Goal: Task Accomplishment & Management: Complete application form

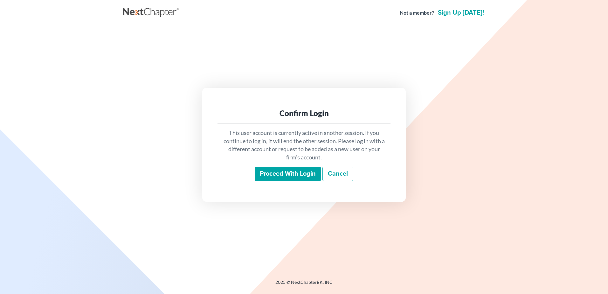
click at [289, 160] on p "This user account is currently active in another session. If you continue to lo…" at bounding box center [303, 145] width 163 height 33
drag, startPoint x: 290, startPoint y: 171, endPoint x: 347, endPoint y: 179, distance: 57.2
click at [291, 170] on input "Proceed with login" at bounding box center [288, 173] width 66 height 15
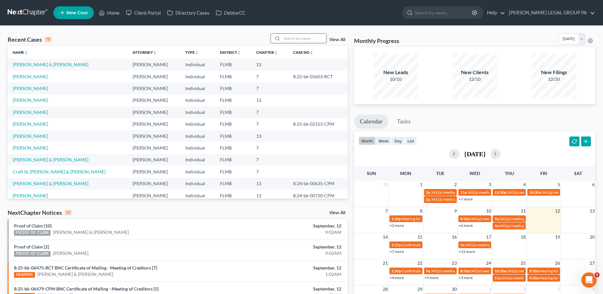
click at [306, 39] on input "search" at bounding box center [304, 38] width 44 height 9
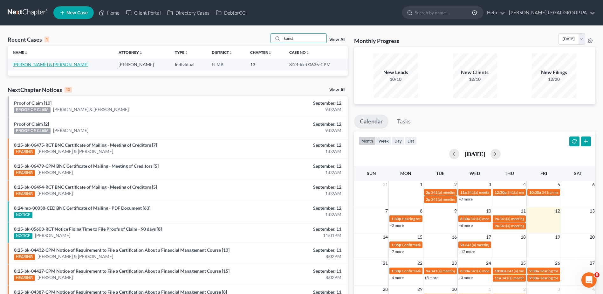
type input "kunst"
click at [56, 64] on link "Kunstman, John & Amanda" at bounding box center [51, 64] width 76 height 5
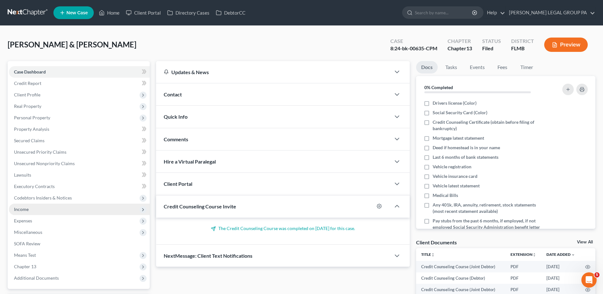
click at [54, 209] on span "Income" at bounding box center [79, 208] width 141 height 11
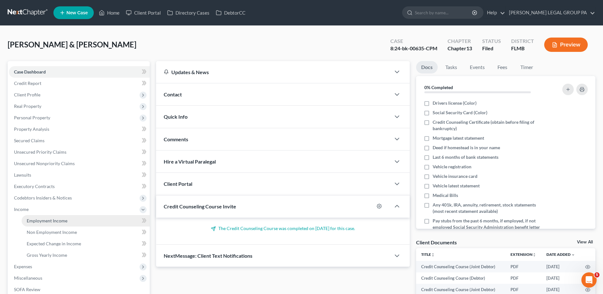
click at [74, 216] on link "Employment Income" at bounding box center [86, 220] width 128 height 11
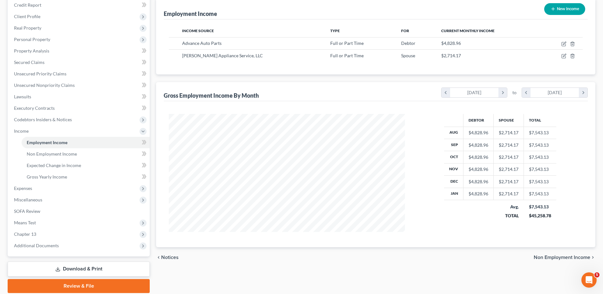
scroll to position [95, 0]
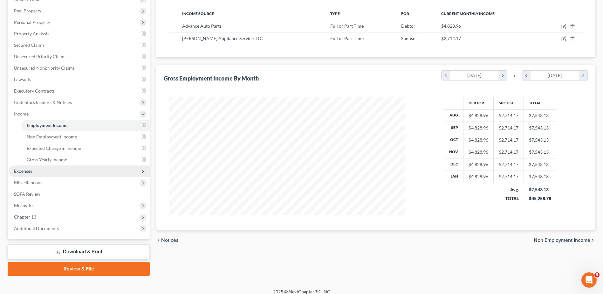
click at [23, 168] on span "Expenses" at bounding box center [23, 170] width 18 height 5
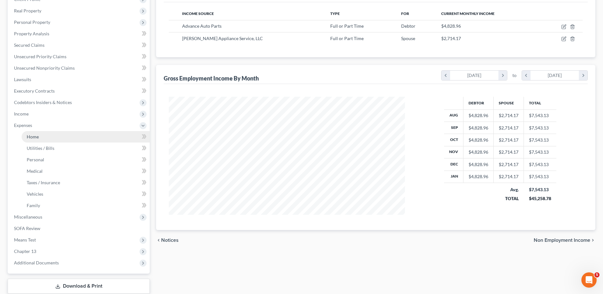
click at [35, 139] on span "Home" at bounding box center [33, 136] width 12 height 5
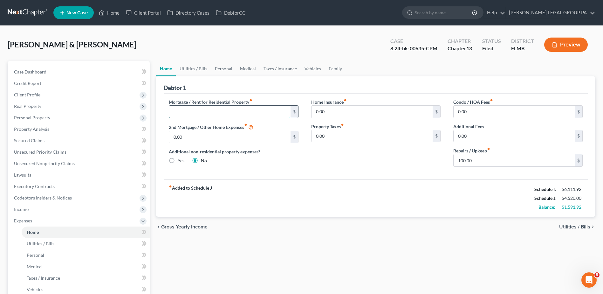
click at [237, 106] on input "text" at bounding box center [229, 111] width 121 height 12
click at [476, 112] on input "0.00" at bounding box center [513, 111] width 121 height 12
click at [365, 133] on input "0.00" at bounding box center [371, 136] width 121 height 12
drag, startPoint x: 343, startPoint y: 110, endPoint x: 349, endPoint y: 133, distance: 24.3
click at [343, 110] on input "0.00" at bounding box center [371, 111] width 121 height 12
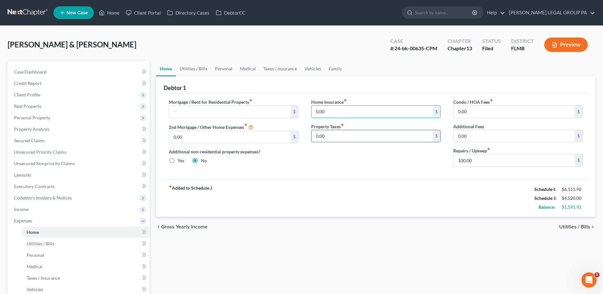
drag, startPoint x: 350, startPoint y: 133, endPoint x: 374, endPoint y: 131, distance: 24.9
click at [350, 133] on input "0.00" at bounding box center [371, 136] width 121 height 12
click at [482, 130] on input "0.00" at bounding box center [513, 136] width 121 height 12
click at [485, 156] on input "100.00" at bounding box center [513, 160] width 121 height 12
click at [482, 111] on input "0.00" at bounding box center [513, 111] width 121 height 12
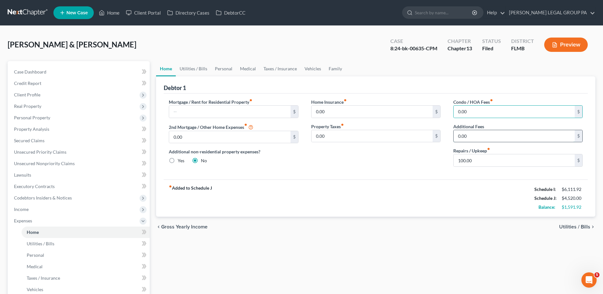
click at [482, 131] on input "0.00" at bounding box center [513, 136] width 121 height 12
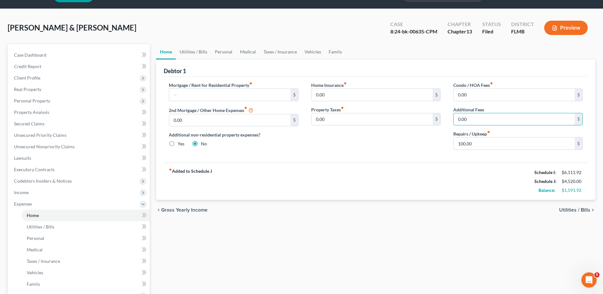
scroll to position [32, 0]
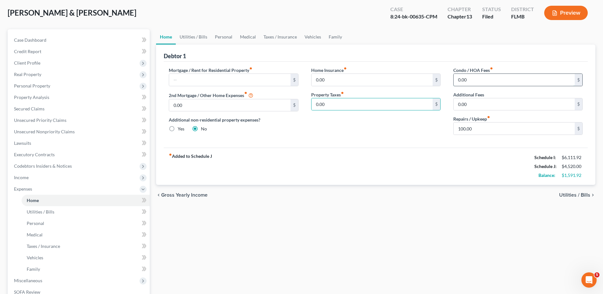
click at [482, 78] on input "0.00" at bounding box center [513, 80] width 121 height 12
click at [475, 102] on input "0.00" at bounding box center [513, 104] width 121 height 12
click at [472, 75] on input "0.00" at bounding box center [513, 80] width 121 height 12
click at [59, 210] on link "Utilities / Bills" at bounding box center [86, 211] width 128 height 11
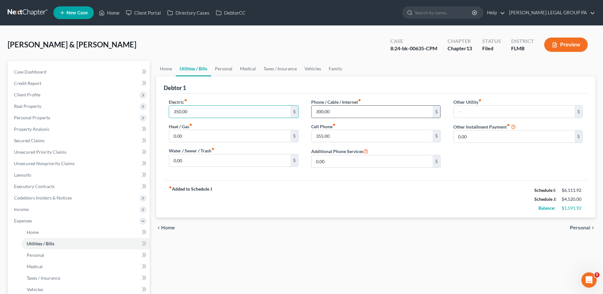
drag, startPoint x: 339, startPoint y: 109, endPoint x: 345, endPoint y: 111, distance: 5.9
click at [340, 109] on input "300.00" at bounding box center [371, 111] width 121 height 12
click at [359, 109] on input "300.00" at bounding box center [371, 111] width 121 height 12
click at [345, 133] on input "355.00" at bounding box center [371, 136] width 121 height 12
click at [472, 138] on input "0.00" at bounding box center [513, 136] width 121 height 12
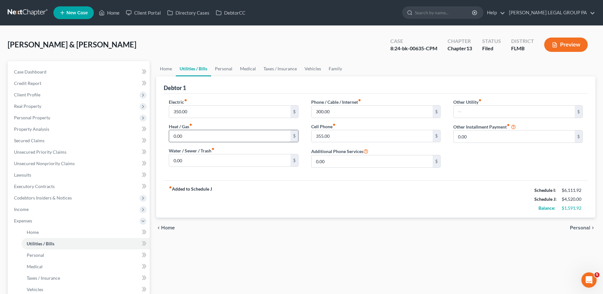
click at [218, 135] on input "0.00" at bounding box center [229, 136] width 121 height 12
click at [215, 157] on input "0.00" at bounding box center [229, 160] width 121 height 12
click at [235, 134] on input "0.00" at bounding box center [229, 136] width 121 height 12
click at [245, 161] on input "0.00" at bounding box center [229, 160] width 121 height 12
click at [233, 137] on input "0.00" at bounding box center [229, 136] width 121 height 12
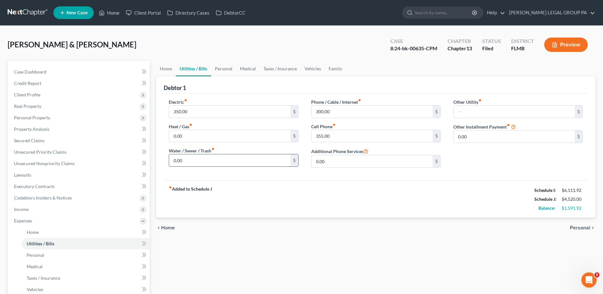
drag, startPoint x: 256, startPoint y: 162, endPoint x: 296, endPoint y: 162, distance: 40.4
click at [256, 162] on input "0.00" at bounding box center [229, 160] width 121 height 12
click at [337, 163] on input "0.00" at bounding box center [371, 161] width 121 height 12
click at [228, 137] on input "0.00" at bounding box center [229, 136] width 121 height 12
click at [493, 133] on input "0.00" at bounding box center [513, 136] width 121 height 12
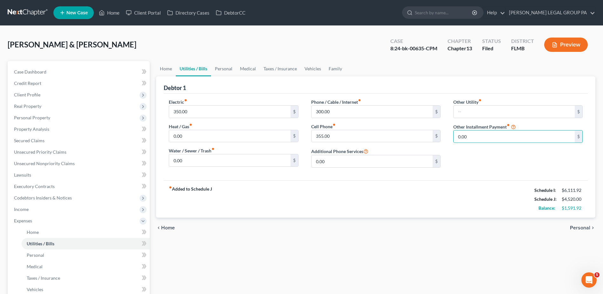
drag, startPoint x: 513, startPoint y: 156, endPoint x: 488, endPoint y: 168, distance: 28.4
click at [513, 157] on div "Other Utility fiber_manual_record $ Subscriptions Other Installment Payment fib…" at bounding box center [518, 136] width 142 height 74
click at [225, 69] on link "Personal" at bounding box center [223, 68] width 25 height 15
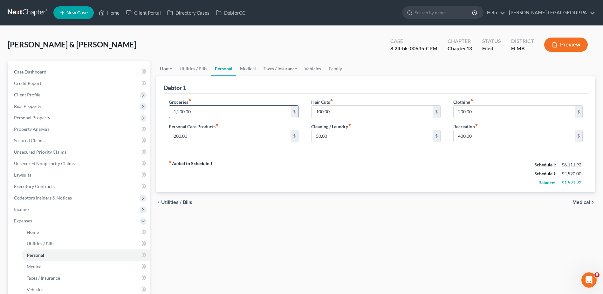
click at [201, 106] on input "1,200.00" at bounding box center [229, 111] width 121 height 12
click at [200, 111] on input "1,200.00" at bounding box center [229, 111] width 121 height 12
click at [210, 138] on input "200.00" at bounding box center [229, 136] width 121 height 12
drag, startPoint x: 194, startPoint y: 110, endPoint x: 183, endPoint y: 110, distance: 11.1
click at [194, 110] on input "1,200.00" at bounding box center [229, 111] width 121 height 12
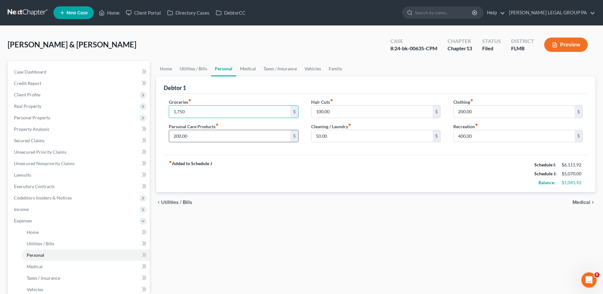
type input "1,750"
click at [209, 136] on input "200.00" at bounding box center [229, 136] width 121 height 12
drag, startPoint x: 402, startPoint y: 268, endPoint x: 400, endPoint y: 265, distance: 4.3
click at [402, 268] on div "Home Utilities / Bills Personal Medical Taxes / Insurance Vehicles Family Debto…" at bounding box center [375, 233] width 445 height 344
click at [342, 112] on input "100.00" at bounding box center [371, 111] width 121 height 12
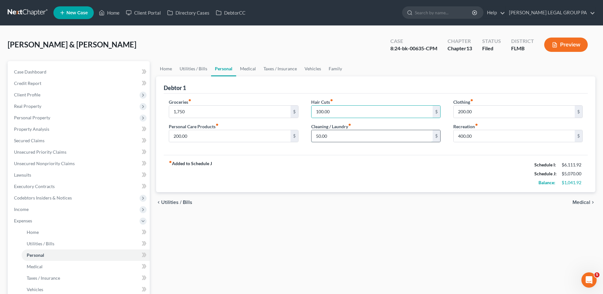
drag, startPoint x: 339, startPoint y: 134, endPoint x: 316, endPoint y: 139, distance: 23.6
click at [339, 134] on input "50.00" at bounding box center [371, 136] width 121 height 12
click at [205, 135] on input "200.00" at bounding box center [229, 136] width 121 height 12
click at [337, 109] on input "100.00" at bounding box center [371, 111] width 121 height 12
click at [192, 110] on input "1,750" at bounding box center [229, 111] width 121 height 12
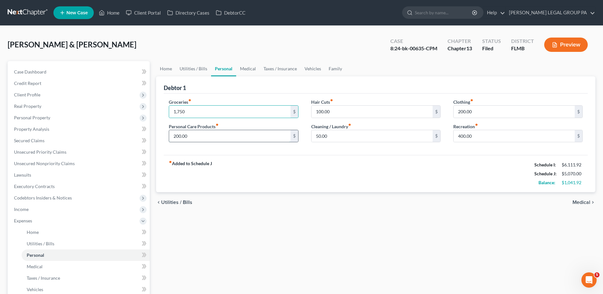
click at [197, 134] on input "200.00" at bounding box center [229, 136] width 121 height 12
click at [218, 112] on input "1,750" at bounding box center [229, 111] width 121 height 12
click at [332, 135] on input "50.00" at bounding box center [371, 136] width 121 height 12
click at [332, 107] on input "100.00" at bounding box center [371, 111] width 121 height 12
click at [340, 113] on input "100.00" at bounding box center [371, 111] width 121 height 12
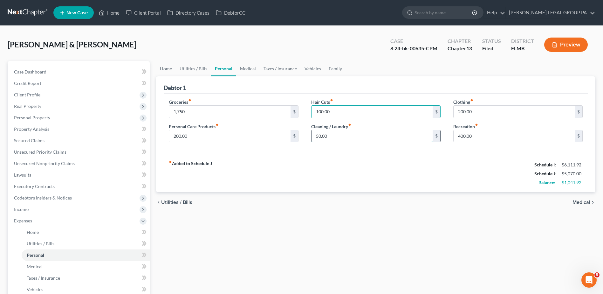
click at [354, 135] on input "50.00" at bounding box center [371, 136] width 121 height 12
click at [278, 139] on input "200.00" at bounding box center [229, 136] width 121 height 12
drag, startPoint x: 271, startPoint y: 224, endPoint x: 445, endPoint y: 151, distance: 188.9
click at [274, 223] on div "Home Utilities / Bills Personal Medical Taxes / Insurance Vehicles Family Debto…" at bounding box center [375, 233] width 445 height 344
click at [460, 136] on input "400.00" at bounding box center [513, 136] width 121 height 12
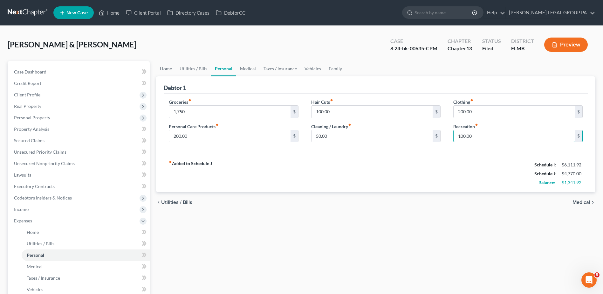
type input "100.00"
drag, startPoint x: 425, startPoint y: 229, endPoint x: 411, endPoint y: 242, distance: 18.7
click at [424, 229] on div "Home Utilities / Bills Personal Medical Taxes / Insurance Vehicles Family Debto…" at bounding box center [375, 233] width 445 height 344
drag, startPoint x: 285, startPoint y: 229, endPoint x: 275, endPoint y: 220, distance: 13.7
click at [282, 226] on div "Home Utilities / Bills Personal Medical Taxes / Insurance Vehicles Family Debto…" at bounding box center [375, 233] width 445 height 344
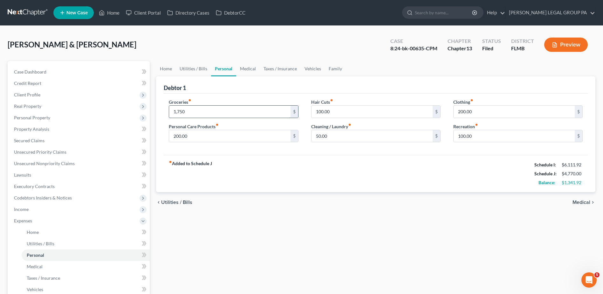
drag, startPoint x: 193, startPoint y: 114, endPoint x: 197, endPoint y: 117, distance: 5.1
click at [193, 114] on input "1,750" at bounding box center [229, 111] width 121 height 12
click at [206, 112] on input "1,750" at bounding box center [229, 111] width 121 height 12
drag, startPoint x: 179, startPoint y: 110, endPoint x: 174, endPoint y: 112, distance: 4.9
click at [178, 110] on input "1,750" at bounding box center [229, 111] width 121 height 12
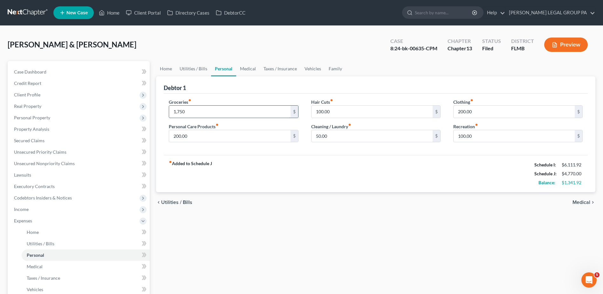
drag, startPoint x: 174, startPoint y: 111, endPoint x: 200, endPoint y: 116, distance: 27.3
click at [200, 116] on input "1,750" at bounding box center [229, 111] width 121 height 12
click at [348, 139] on input "50.00" at bounding box center [371, 136] width 121 height 12
click at [472, 111] on input "200.00" at bounding box center [513, 111] width 121 height 12
click at [468, 238] on div "Home Utilities / Bills Personal Medical Taxes / Insurance Vehicles Family Debto…" at bounding box center [375, 233] width 445 height 344
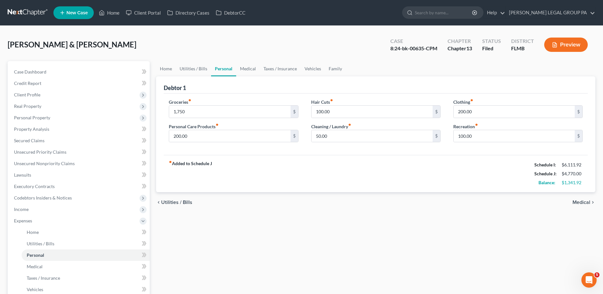
click at [342, 239] on div "Home Utilities / Bills Personal Medical Taxes / Insurance Vehicles Family Debto…" at bounding box center [375, 233] width 445 height 344
drag, startPoint x: 366, startPoint y: 239, endPoint x: 370, endPoint y: 239, distance: 3.5
click at [368, 239] on div "Home Utilities / Bills Personal Medical Taxes / Insurance Vehicles Family Debto…" at bounding box center [375, 233] width 445 height 344
drag, startPoint x: 461, startPoint y: 109, endPoint x: 455, endPoint y: 116, distance: 8.8
click at [461, 109] on input "200.00" at bounding box center [513, 111] width 121 height 12
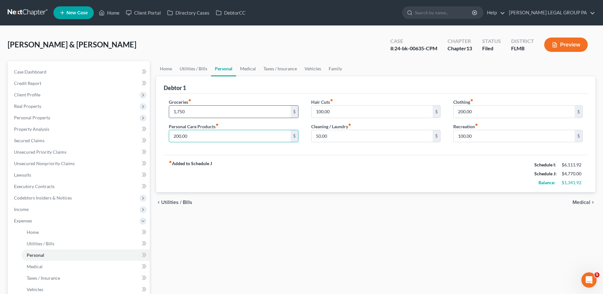
click at [179, 111] on input "1,750" at bounding box center [229, 111] width 121 height 12
drag, startPoint x: 248, startPoint y: 66, endPoint x: 249, endPoint y: 70, distance: 3.9
click at [248, 66] on link "Medical" at bounding box center [248, 68] width 24 height 15
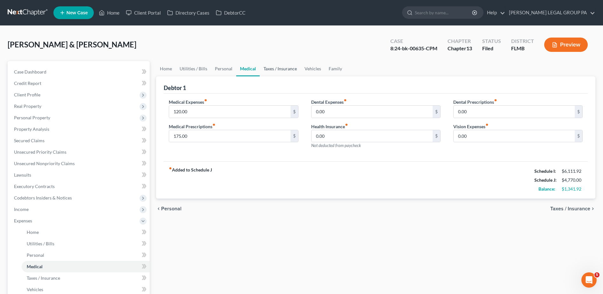
click at [273, 67] on link "Taxes / Insurance" at bounding box center [280, 68] width 41 height 15
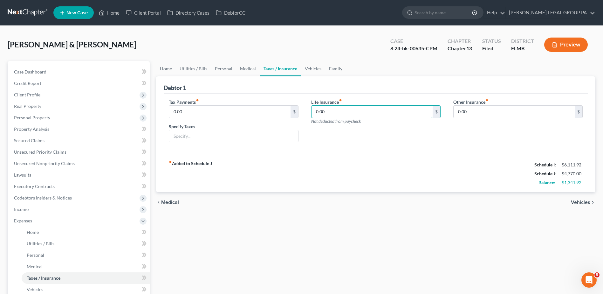
drag, startPoint x: 332, startPoint y: 112, endPoint x: 323, endPoint y: 83, distance: 30.9
click at [332, 112] on input "0.00" at bounding box center [371, 111] width 121 height 12
click at [313, 69] on link "Vehicles" at bounding box center [313, 68] width 24 height 15
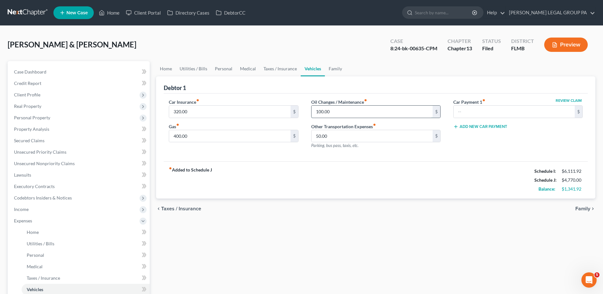
click at [357, 114] on input "100.00" at bounding box center [371, 111] width 121 height 12
click at [360, 139] on input "50.00" at bounding box center [371, 136] width 121 height 12
click at [180, 112] on input "320.00" at bounding box center [229, 111] width 121 height 12
type input "343.00"
click at [347, 116] on input "100.00" at bounding box center [371, 111] width 121 height 12
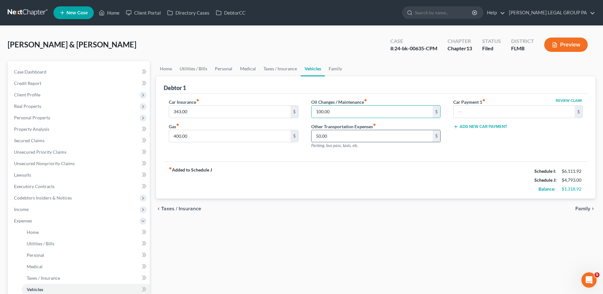
click at [338, 136] on input "50.00" at bounding box center [371, 136] width 121 height 12
click at [223, 135] on input "400.00" at bounding box center [229, 136] width 121 height 12
drag, startPoint x: 338, startPoint y: 135, endPoint x: 341, endPoint y: 144, distance: 9.3
click at [338, 135] on input "50.00" at bounding box center [371, 136] width 121 height 12
click at [334, 67] on link "Family" at bounding box center [335, 68] width 21 height 15
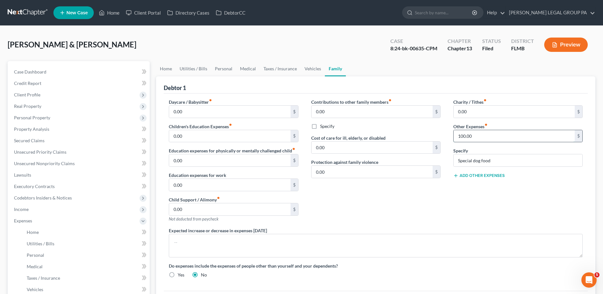
click at [476, 135] on input "100.00" at bounding box center [513, 136] width 121 height 12
click at [496, 159] on input "Special dog food" at bounding box center [517, 160] width 129 height 12
click at [468, 133] on input "100.00" at bounding box center [513, 136] width 121 height 12
drag, startPoint x: 495, startPoint y: 160, endPoint x: 484, endPoint y: 146, distance: 18.0
click at [495, 160] on input "Special dog food" at bounding box center [517, 160] width 129 height 12
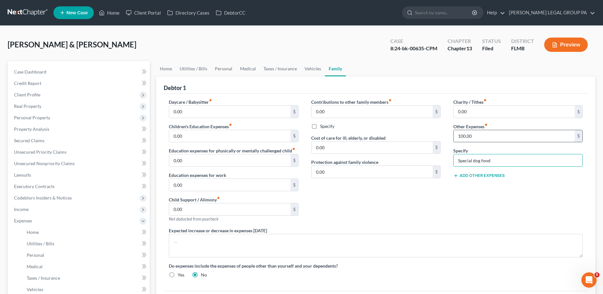
click at [477, 134] on input "100.00" at bounding box center [513, 136] width 121 height 12
click at [418, 198] on div "Contributions to other family members fiber_manual_record 0.00 $ Specify Cost o…" at bounding box center [376, 163] width 142 height 128
click at [198, 139] on input "0.00" at bounding box center [229, 136] width 121 height 12
click at [226, 112] on input "0.00" at bounding box center [229, 111] width 121 height 12
click at [230, 136] on input "0.00" at bounding box center [229, 136] width 121 height 12
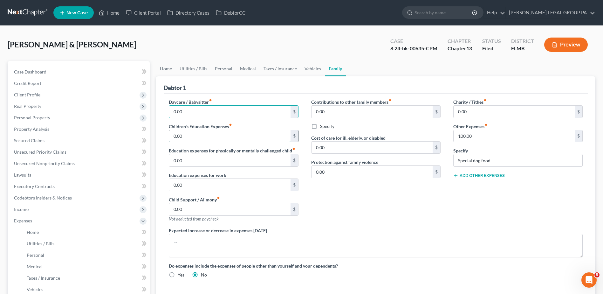
click at [228, 138] on input "0.00" at bounding box center [229, 136] width 121 height 12
drag, startPoint x: 236, startPoint y: 111, endPoint x: 242, endPoint y: 121, distance: 12.1
click at [237, 111] on input "0.00" at bounding box center [229, 111] width 121 height 12
click at [243, 133] on input "0.00" at bounding box center [229, 136] width 121 height 12
click at [250, 112] on input "0.00" at bounding box center [229, 111] width 121 height 12
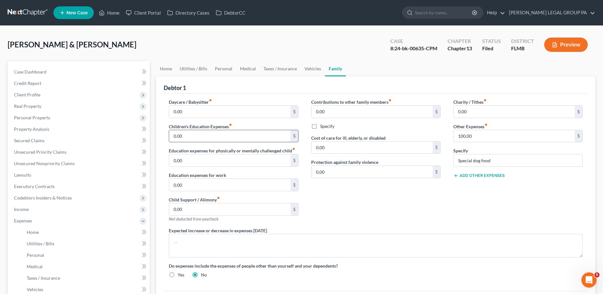
click at [249, 135] on input "0.00" at bounding box center [229, 136] width 121 height 12
click at [240, 159] on input "0.00" at bounding box center [229, 160] width 121 height 12
click at [251, 183] on input "0.00" at bounding box center [229, 185] width 121 height 12
click at [218, 136] on input "0.00" at bounding box center [229, 136] width 121 height 12
click at [215, 111] on input "0.00" at bounding box center [229, 111] width 121 height 12
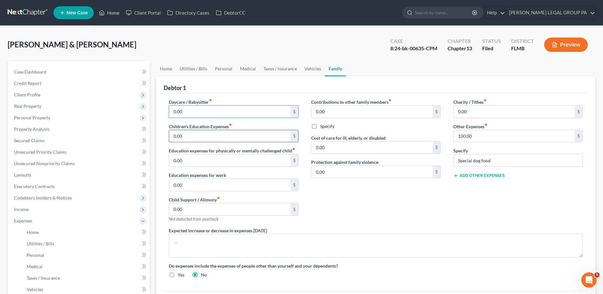
click at [201, 133] on input "0.00" at bounding box center [229, 136] width 121 height 12
click at [239, 159] on input "0.00" at bounding box center [229, 160] width 121 height 12
click at [241, 186] on input "0.00" at bounding box center [229, 185] width 121 height 12
click at [254, 158] on input "0.00" at bounding box center [229, 160] width 121 height 12
click at [260, 182] on input "0.00" at bounding box center [229, 185] width 121 height 12
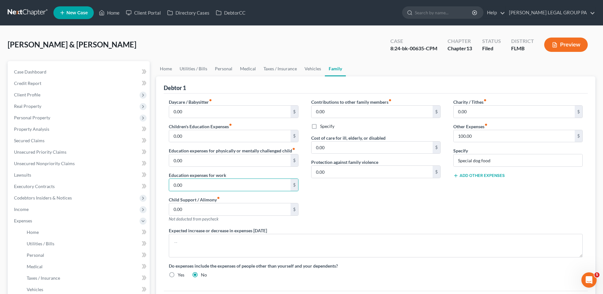
click at [350, 212] on div "Contributions to other family members fiber_manual_record 0.00 $ Specify Cost o…" at bounding box center [376, 163] width 142 height 128
click at [352, 108] on input "0.00" at bounding box center [371, 111] width 121 height 12
click at [473, 107] on input "0.00" at bounding box center [513, 111] width 121 height 12
click at [221, 134] on input "0.00" at bounding box center [229, 136] width 121 height 12
click at [258, 162] on input "0.00" at bounding box center [229, 160] width 121 height 12
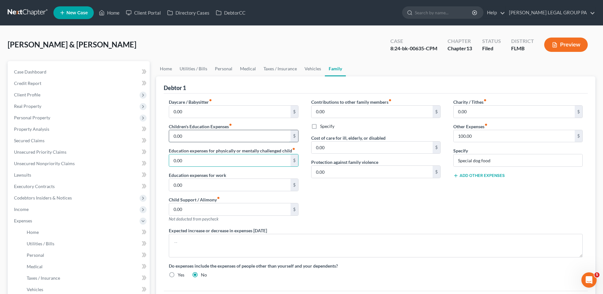
click at [245, 133] on input "0.00" at bounding box center [229, 136] width 121 height 12
click at [353, 216] on div "Contributions to other family members fiber_manual_record 0.00 $ Specify Cost o…" at bounding box center [376, 163] width 142 height 128
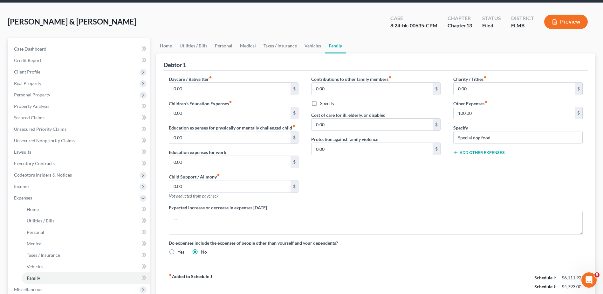
scroll to position [9, 0]
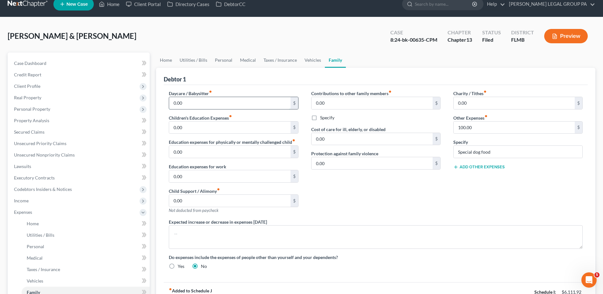
click at [195, 105] on input "0.00" at bounding box center [229, 103] width 121 height 12
click at [231, 129] on input "0.00" at bounding box center [229, 127] width 121 height 12
click at [248, 147] on input "0.00" at bounding box center [229, 152] width 121 height 12
click at [314, 58] on link "Vehicles" at bounding box center [313, 59] width 24 height 15
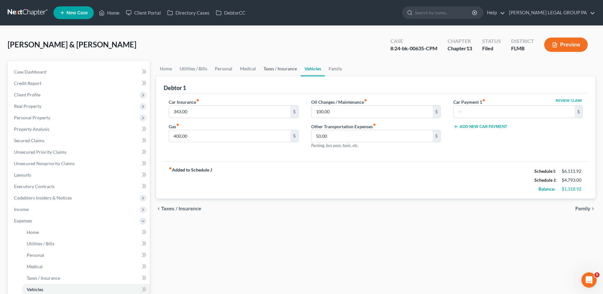
click at [281, 66] on link "Taxes / Insurance" at bounding box center [280, 68] width 41 height 15
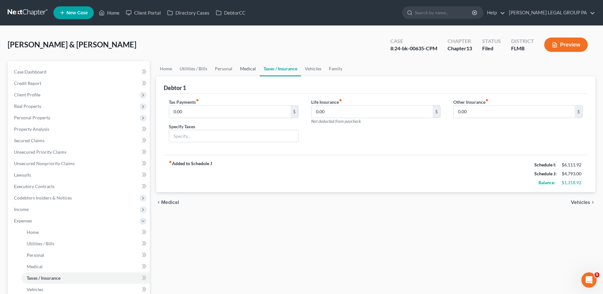
click at [248, 68] on link "Medical" at bounding box center [248, 68] width 24 height 15
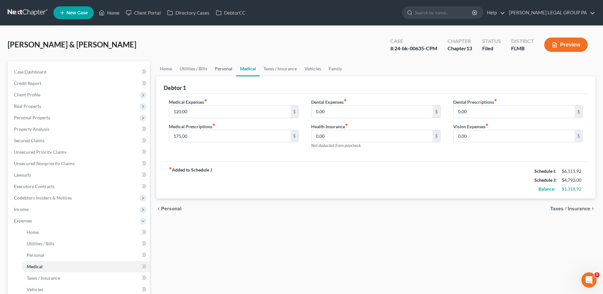
click at [222, 67] on link "Personal" at bounding box center [223, 68] width 25 height 15
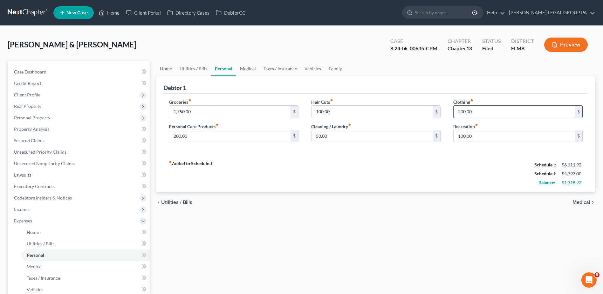
click at [459, 112] on input "200.00" at bounding box center [513, 111] width 121 height 12
click at [464, 114] on input "200.00" at bounding box center [513, 111] width 121 height 12
click at [463, 112] on input "200.00" at bounding box center [513, 111] width 121 height 12
drag, startPoint x: 469, startPoint y: 183, endPoint x: 473, endPoint y: 166, distance: 17.2
click at [470, 182] on div "fiber_manual_record Added to Schedule J Schedule I: $6,111.92 Schedule J: $4,79…" at bounding box center [376, 173] width 424 height 37
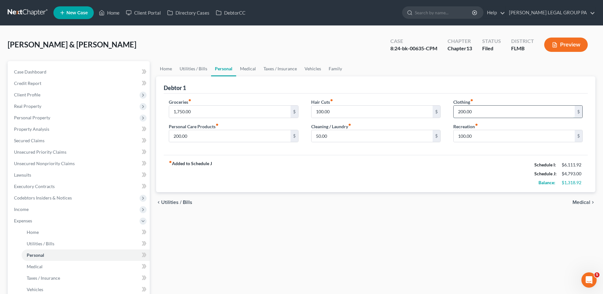
click at [464, 113] on input "200.00" at bounding box center [513, 111] width 121 height 12
type input "150.00"
click at [177, 135] on input "200.00" at bounding box center [229, 136] width 121 height 12
drag, startPoint x: 213, startPoint y: 228, endPoint x: 200, endPoint y: 205, distance: 27.0
click at [215, 229] on div "Home Utilities / Bills Personal Medical Taxes / Insurance Vehicles Family Debto…" at bounding box center [375, 233] width 445 height 344
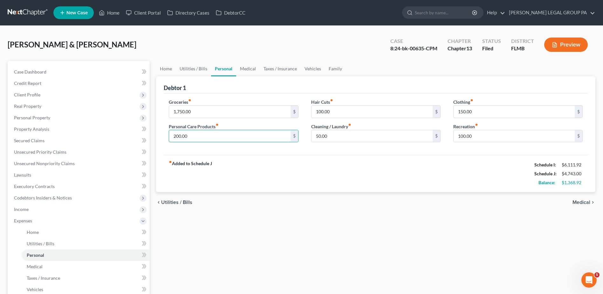
drag, startPoint x: 175, startPoint y: 138, endPoint x: 186, endPoint y: 144, distance: 12.7
click at [175, 138] on input "200.00" at bounding box center [229, 136] width 121 height 12
drag, startPoint x: 171, startPoint y: 131, endPoint x: 176, endPoint y: 136, distance: 7.2
click at [172, 132] on input "200.00" at bounding box center [229, 136] width 121 height 12
click at [172, 135] on input "200.00" at bounding box center [229, 136] width 121 height 12
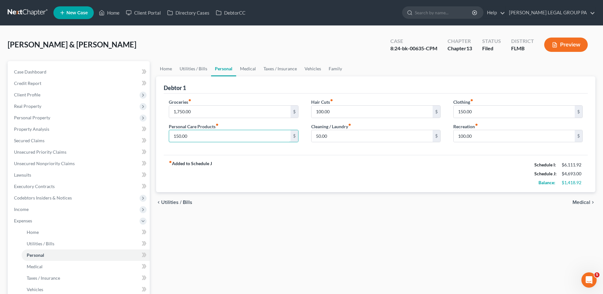
type input "150.00"
click at [433, 255] on div "Home Utilities / Bills Personal Medical Taxes / Insurance Vehicles Family Debto…" at bounding box center [375, 233] width 445 height 344
click at [332, 70] on link "Family" at bounding box center [335, 68] width 21 height 15
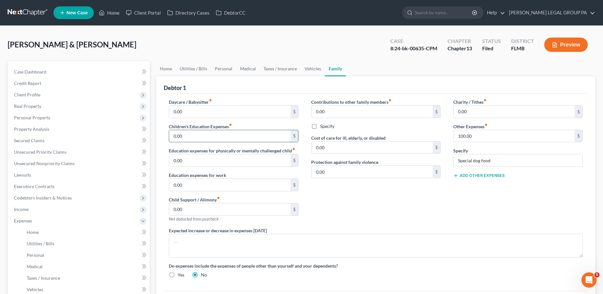
click at [200, 133] on input "0.00" at bounding box center [229, 136] width 121 height 12
click at [241, 136] on input "20" at bounding box center [229, 136] width 121 height 12
click at [378, 213] on div "Contributions to other family members fiber_manual_record 0.00 $ Specify Cost o…" at bounding box center [376, 163] width 142 height 128
drag, startPoint x: 219, startPoint y: 135, endPoint x: 230, endPoint y: 139, distance: 11.6
click at [220, 135] on input "20" at bounding box center [229, 136] width 121 height 12
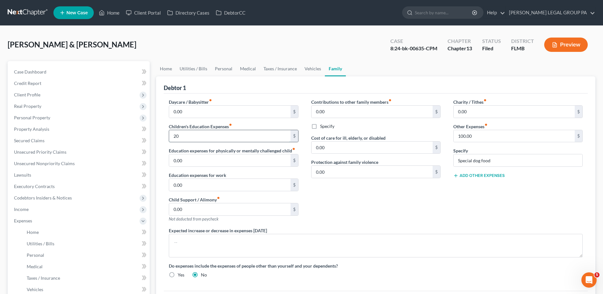
click at [190, 139] on input "20" at bounding box center [229, 136] width 121 height 12
drag, startPoint x: 369, startPoint y: 152, endPoint x: 390, endPoint y: 238, distance: 88.6
click at [369, 152] on input "0.00" at bounding box center [371, 147] width 121 height 12
click at [198, 139] on input "50" at bounding box center [229, 136] width 121 height 12
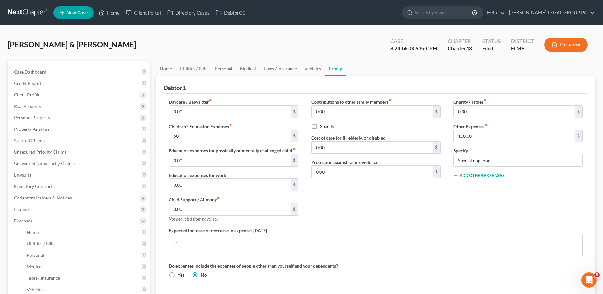
drag, startPoint x: 217, startPoint y: 136, endPoint x: 216, endPoint y: 145, distance: 8.9
click at [217, 137] on input "50" at bounding box center [229, 136] width 121 height 12
click at [212, 160] on input "0.00" at bounding box center [229, 160] width 121 height 12
click at [207, 138] on input "50" at bounding box center [229, 136] width 121 height 12
type input "50.00"
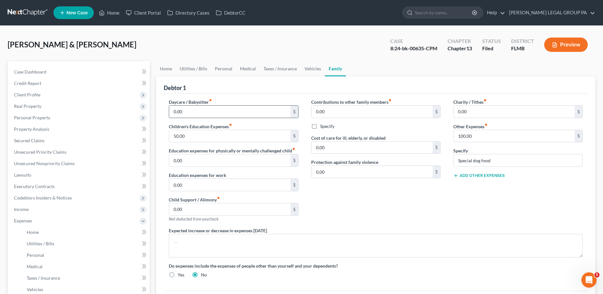
click at [269, 113] on input "0.00" at bounding box center [229, 111] width 121 height 12
click at [339, 102] on label "Contributions to other family members fiber_manual_record" at bounding box center [351, 102] width 80 height 7
click at [339, 106] on input "0.00" at bounding box center [371, 111] width 121 height 12
drag, startPoint x: 444, startPoint y: 204, endPoint x: 330, endPoint y: 185, distance: 115.3
click at [444, 204] on div "Contributions to other family members fiber_manual_record 0.00 $ Specify Cost o…" at bounding box center [376, 163] width 142 height 128
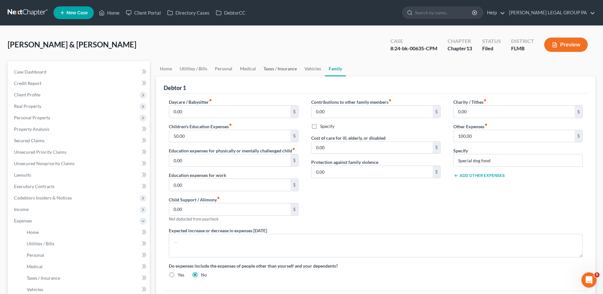
click at [282, 69] on link "Taxes / Insurance" at bounding box center [280, 68] width 41 height 15
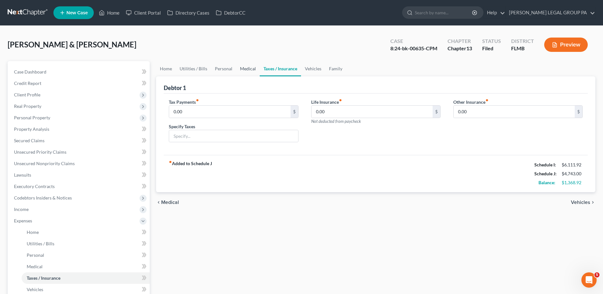
click at [246, 63] on link "Medical" at bounding box center [248, 68] width 24 height 15
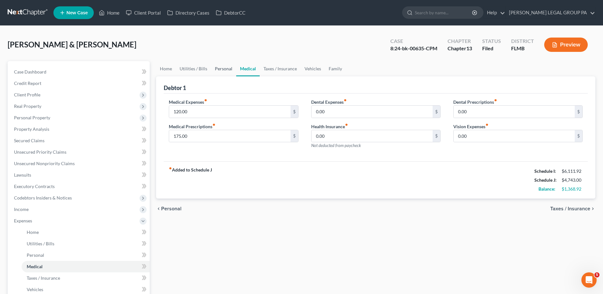
click at [220, 65] on link "Personal" at bounding box center [223, 68] width 25 height 15
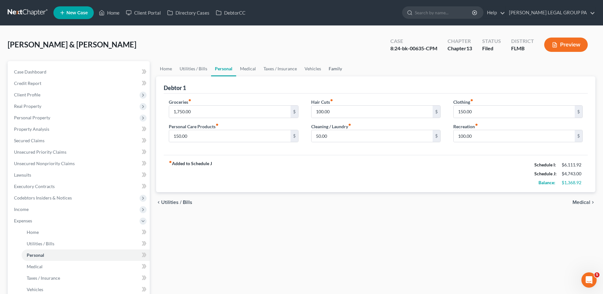
click at [330, 67] on link "Family" at bounding box center [335, 68] width 21 height 15
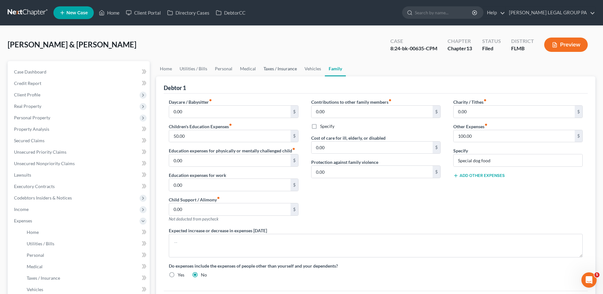
click at [275, 68] on link "Taxes / Insurance" at bounding box center [280, 68] width 41 height 15
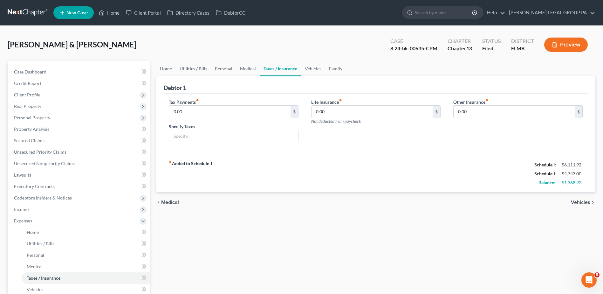
click at [188, 65] on link "Utilities / Bills" at bounding box center [193, 68] width 35 height 15
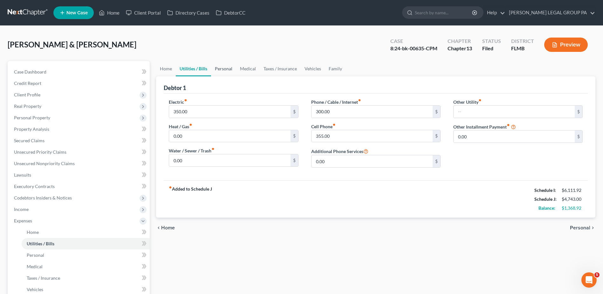
click at [226, 67] on link "Personal" at bounding box center [223, 68] width 25 height 15
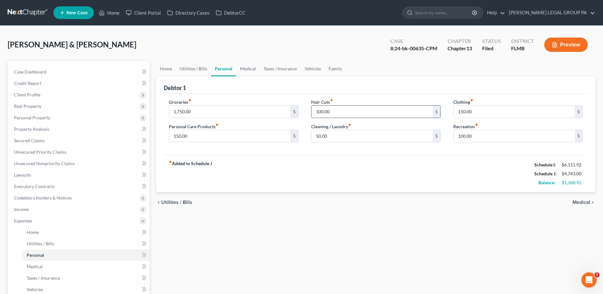
click at [337, 116] on input "100.00" at bounding box center [371, 111] width 121 height 12
drag, startPoint x: 344, startPoint y: 138, endPoint x: 405, endPoint y: 141, distance: 60.8
click at [345, 138] on input "50.00" at bounding box center [371, 136] width 121 height 12
drag, startPoint x: 517, startPoint y: 136, endPoint x: 521, endPoint y: 131, distance: 6.6
click at [517, 136] on input "100.00" at bounding box center [513, 136] width 121 height 12
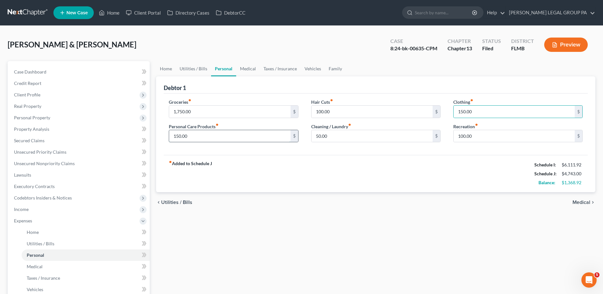
click at [238, 135] on input "150.00" at bounding box center [229, 136] width 121 height 12
drag, startPoint x: 327, startPoint y: 115, endPoint x: 333, endPoint y: 115, distance: 6.4
click at [327, 115] on input "100.00" at bounding box center [371, 111] width 121 height 12
drag, startPoint x: 503, startPoint y: 131, endPoint x: 490, endPoint y: 135, distance: 13.8
click at [504, 131] on input "100.00" at bounding box center [513, 136] width 121 height 12
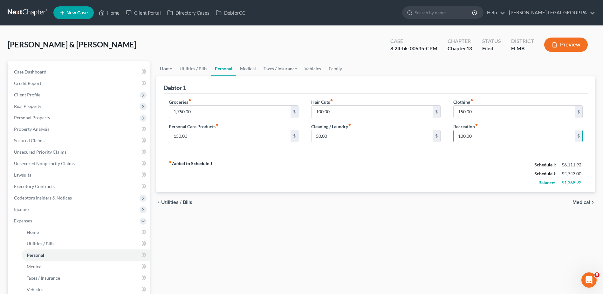
click at [383, 127] on div "Cleaning / Laundry fiber_manual_record 50.00 $" at bounding box center [375, 132] width 129 height 19
drag, startPoint x: 376, startPoint y: 112, endPoint x: 362, endPoint y: 111, distance: 13.7
click at [377, 113] on input "100.00" at bounding box center [371, 111] width 121 height 12
click at [319, 107] on input "100.00" at bounding box center [371, 111] width 121 height 12
type input "75.00"
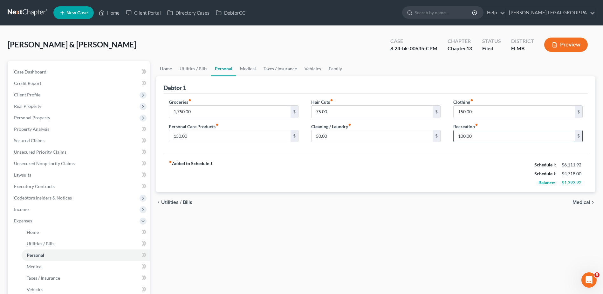
click at [480, 135] on input "100.00" at bounding box center [513, 136] width 121 height 12
drag, startPoint x: 334, startPoint y: 135, endPoint x: 260, endPoint y: 153, distance: 76.3
click at [334, 135] on input "50.00" at bounding box center [371, 136] width 121 height 12
drag, startPoint x: 231, startPoint y: 137, endPoint x: 226, endPoint y: 130, distance: 8.8
click at [232, 137] on input "150.00" at bounding box center [229, 136] width 121 height 12
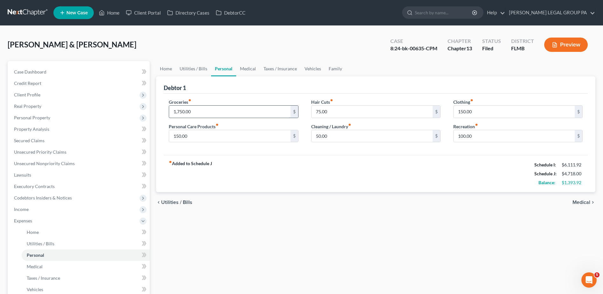
drag, startPoint x: 209, startPoint y: 110, endPoint x: 180, endPoint y: 110, distance: 29.6
click at [208, 110] on input "1,750.00" at bounding box center [229, 111] width 121 height 12
click at [178, 109] on input "1,750.00" at bounding box center [229, 111] width 121 height 12
drag, startPoint x: 183, startPoint y: 110, endPoint x: 194, endPoint y: 115, distance: 12.4
click at [186, 112] on input "1,750.00" at bounding box center [229, 111] width 121 height 12
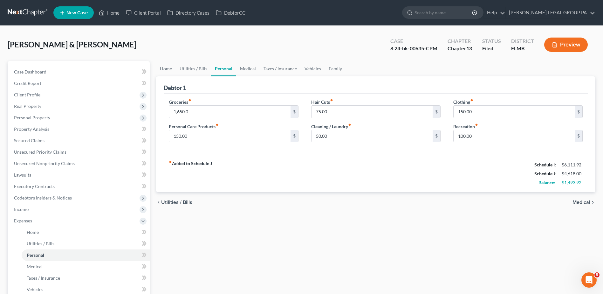
drag, startPoint x: 336, startPoint y: 218, endPoint x: 341, endPoint y: 225, distance: 8.7
click at [337, 220] on div "Home Utilities / Bills Personal Medical Taxes / Insurance Vehicles Family Debto…" at bounding box center [375, 233] width 445 height 344
click at [517, 136] on input "100.00" at bounding box center [513, 136] width 121 height 12
click at [518, 203] on div "chevron_left Utilities / Bills Medical chevron_right" at bounding box center [375, 202] width 439 height 20
click at [585, 181] on div "$1,493.92" at bounding box center [571, 182] width 27 height 6
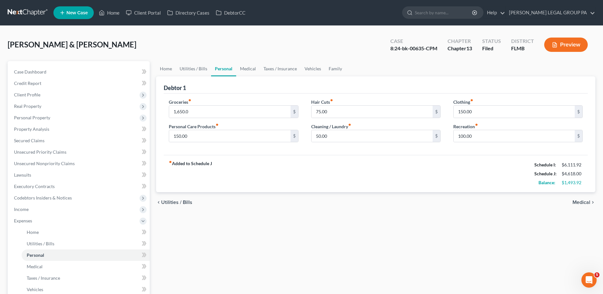
drag, startPoint x: 581, startPoint y: 182, endPoint x: 553, endPoint y: 180, distance: 29.0
click at [581, 182] on div "$1,493.92" at bounding box center [571, 182] width 21 height 6
drag, startPoint x: 335, startPoint y: 137, endPoint x: 297, endPoint y: 133, distance: 37.9
click at [335, 138] on input "50.00" at bounding box center [371, 136] width 121 height 12
click at [217, 130] on div "Personal Care Products fiber_manual_record 150.00 $" at bounding box center [233, 132] width 129 height 19
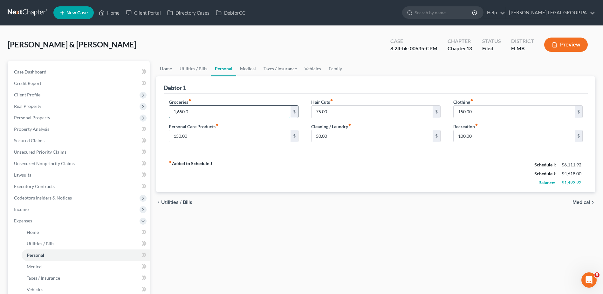
click at [238, 114] on input "1,650.0" at bounding box center [229, 111] width 121 height 12
click at [200, 112] on input "1,650.0" at bounding box center [229, 111] width 121 height 12
type input "1,650.00"
click at [251, 137] on input "150.00" at bounding box center [229, 136] width 121 height 12
drag, startPoint x: 362, startPoint y: 134, endPoint x: 289, endPoint y: 128, distance: 73.6
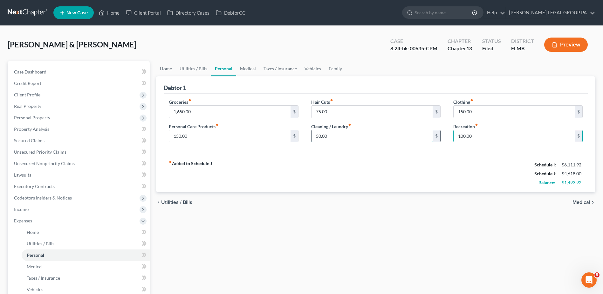
click at [362, 134] on input "50.00" at bounding box center [371, 136] width 121 height 12
click at [229, 111] on input "1,650.00" at bounding box center [229, 111] width 121 height 12
click at [250, 68] on link "Medical" at bounding box center [248, 68] width 24 height 15
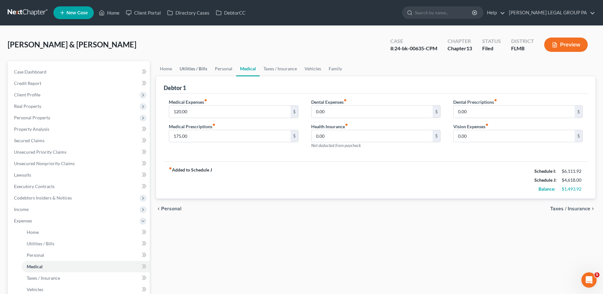
drag, startPoint x: 199, startPoint y: 65, endPoint x: 211, endPoint y: 67, distance: 13.0
click at [199, 65] on link "Utilities / Bills" at bounding box center [193, 68] width 35 height 15
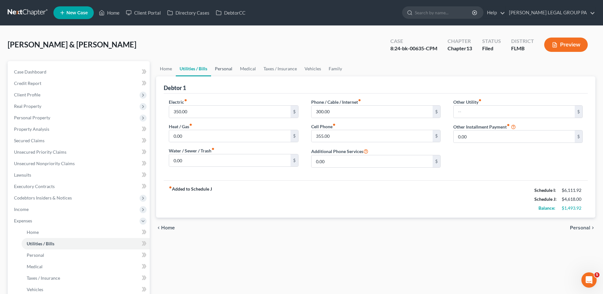
click at [221, 69] on link "Personal" at bounding box center [223, 68] width 25 height 15
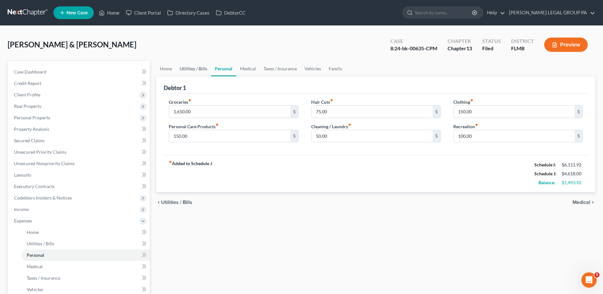
click at [186, 67] on link "Utilities / Bills" at bounding box center [193, 68] width 35 height 15
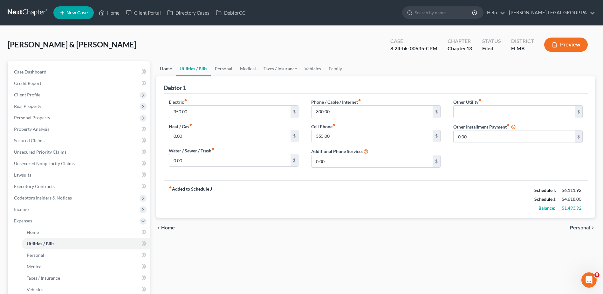
click at [167, 68] on link "Home" at bounding box center [166, 68] width 20 height 15
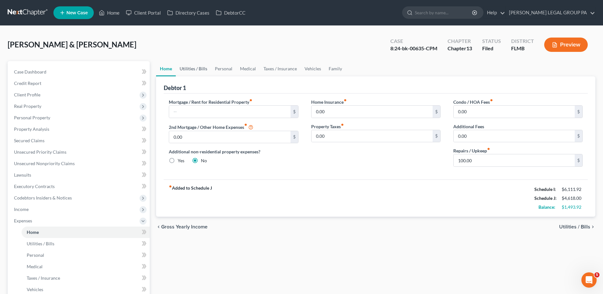
click at [188, 65] on link "Utilities / Bills" at bounding box center [193, 68] width 35 height 15
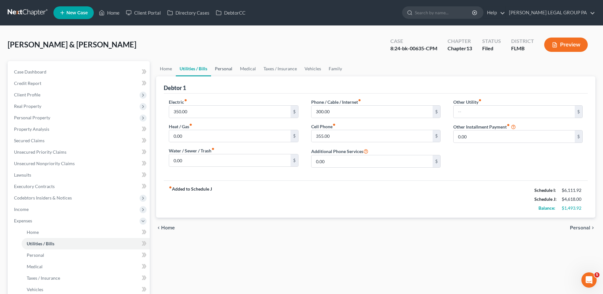
click at [232, 65] on link "Personal" at bounding box center [223, 68] width 25 height 15
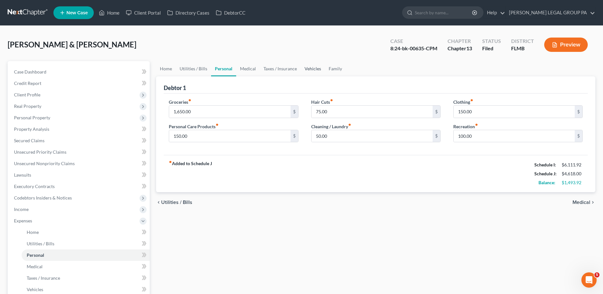
click at [313, 67] on link "Vehicles" at bounding box center [313, 68] width 24 height 15
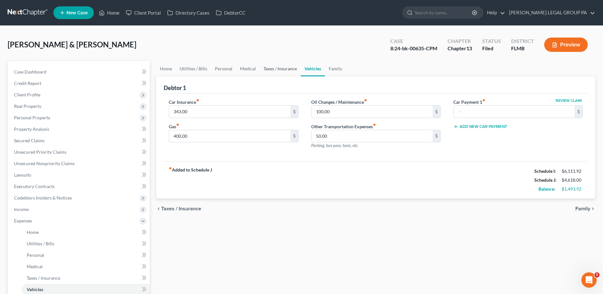
click at [277, 70] on link "Taxes / Insurance" at bounding box center [280, 68] width 41 height 15
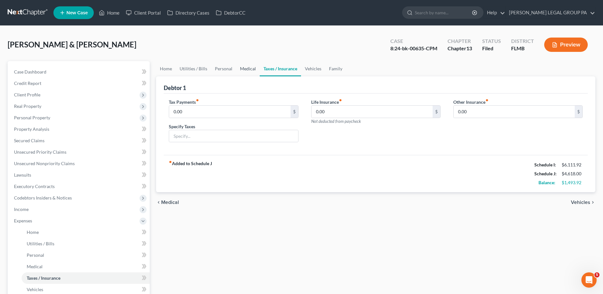
click at [240, 67] on link "Medical" at bounding box center [248, 68] width 24 height 15
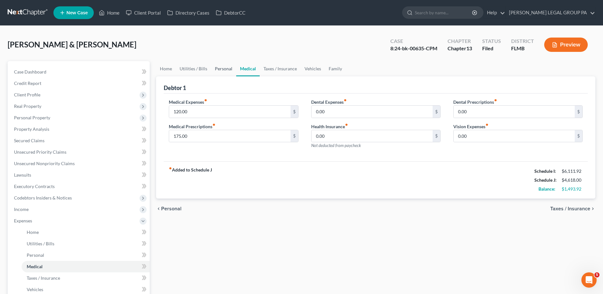
click at [215, 68] on link "Personal" at bounding box center [223, 68] width 25 height 15
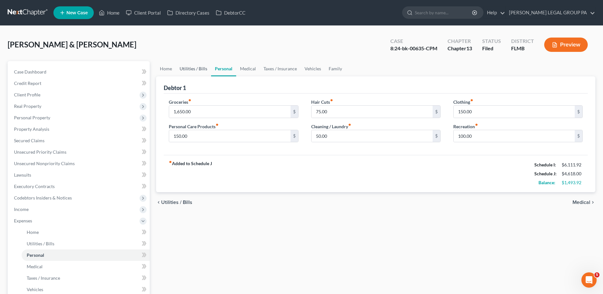
click at [191, 69] on link "Utilities / Bills" at bounding box center [193, 68] width 35 height 15
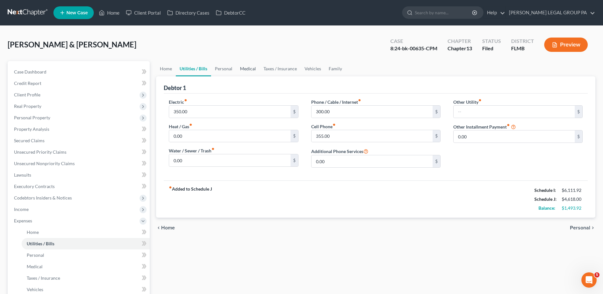
click at [253, 68] on link "Medical" at bounding box center [248, 68] width 24 height 15
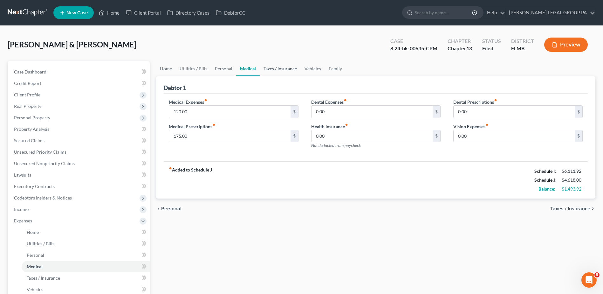
click at [279, 68] on link "Taxes / Insurance" at bounding box center [280, 68] width 41 height 15
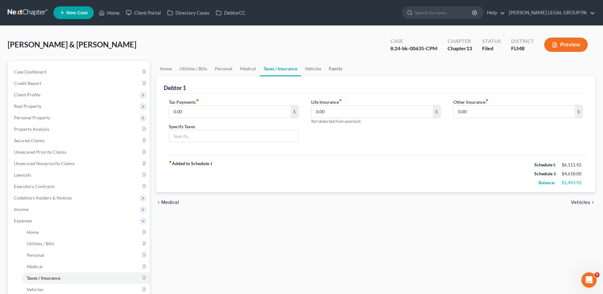
click at [335, 69] on link "Family" at bounding box center [335, 68] width 21 height 15
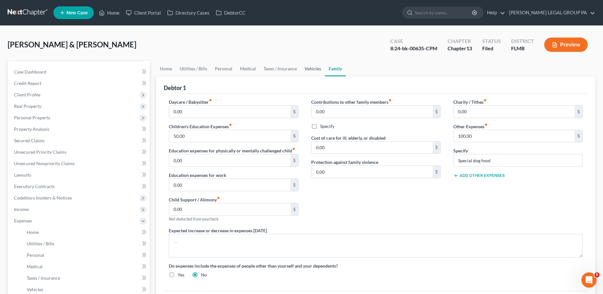
click at [305, 67] on link "Vehicles" at bounding box center [313, 68] width 24 height 15
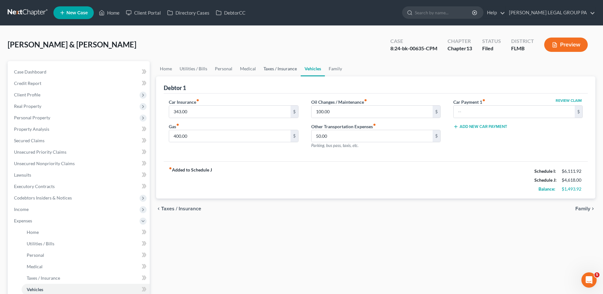
click at [282, 69] on link "Taxes / Insurance" at bounding box center [280, 68] width 41 height 15
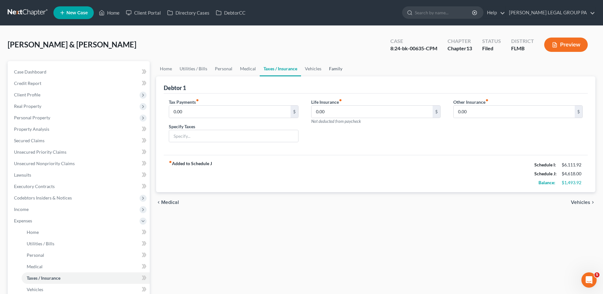
click at [337, 70] on link "Family" at bounding box center [335, 68] width 21 height 15
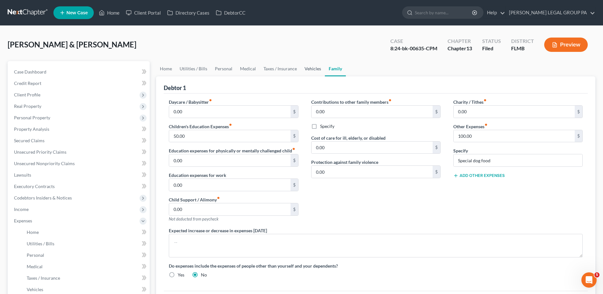
click at [314, 67] on link "Vehicles" at bounding box center [313, 68] width 24 height 15
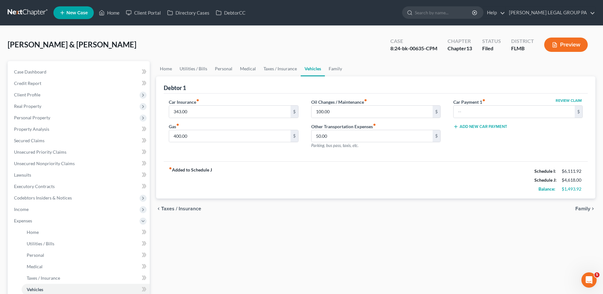
click at [411, 234] on div "Home Utilities / Bills Personal Medical Taxes / Insurance Vehicles Family Debto…" at bounding box center [375, 233] width 445 height 344
drag, startPoint x: 275, startPoint y: 66, endPoint x: 266, endPoint y: 68, distance: 9.6
click at [276, 65] on link "Taxes / Insurance" at bounding box center [280, 68] width 41 height 15
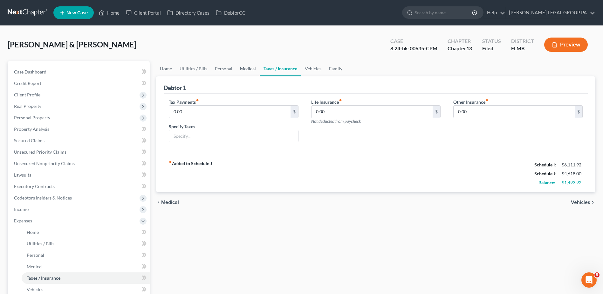
click at [250, 68] on link "Medical" at bounding box center [248, 68] width 24 height 15
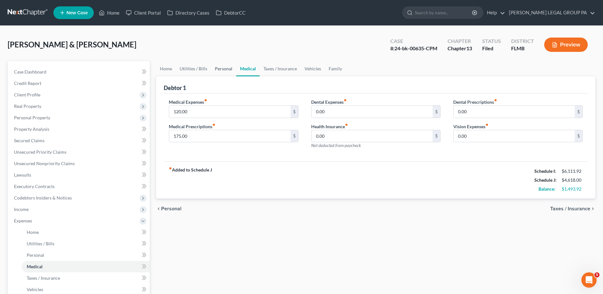
click at [220, 67] on link "Personal" at bounding box center [223, 68] width 25 height 15
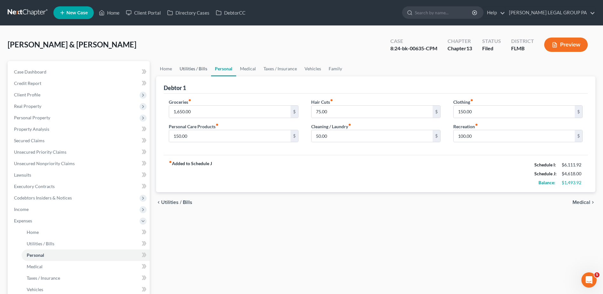
click at [196, 67] on link "Utilities / Bills" at bounding box center [193, 68] width 35 height 15
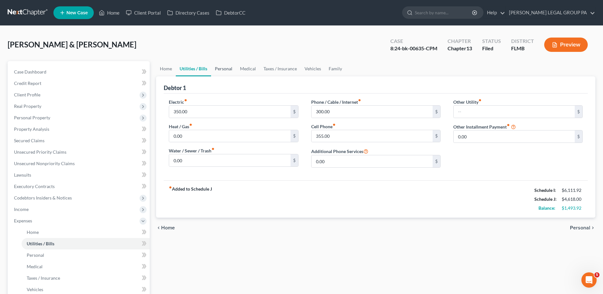
click at [226, 69] on link "Personal" at bounding box center [223, 68] width 25 height 15
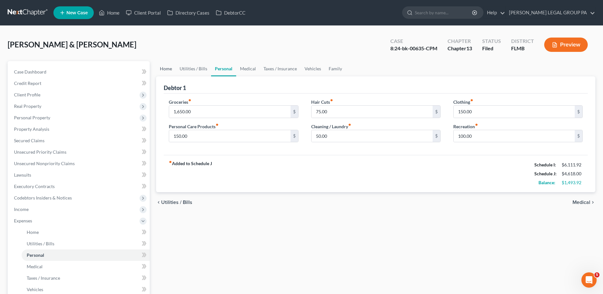
click at [163, 68] on link "Home" at bounding box center [166, 68] width 20 height 15
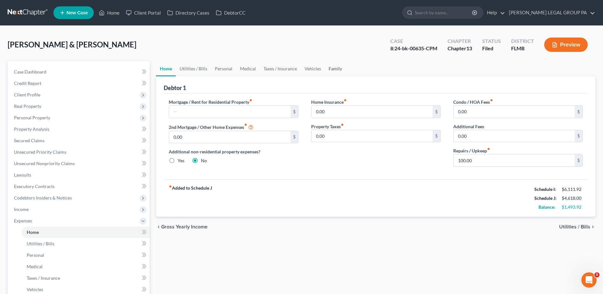
click at [330, 69] on link "Family" at bounding box center [335, 68] width 21 height 15
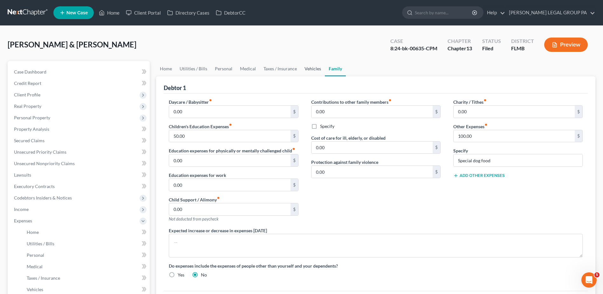
click at [303, 67] on link "Vehicles" at bounding box center [313, 68] width 24 height 15
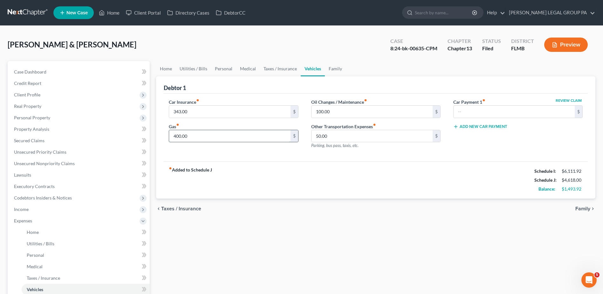
click at [239, 137] on input "400.00" at bounding box center [229, 136] width 121 height 12
click at [207, 136] on input "400.00" at bounding box center [229, 136] width 121 height 12
click at [275, 67] on link "Taxes / Insurance" at bounding box center [280, 68] width 41 height 15
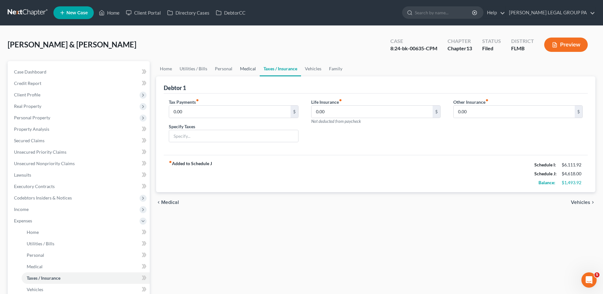
click at [248, 68] on link "Medical" at bounding box center [248, 68] width 24 height 15
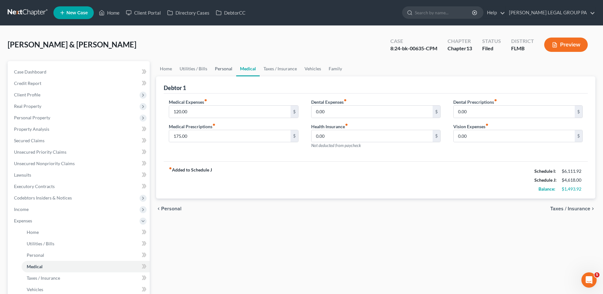
click at [221, 66] on link "Personal" at bounding box center [223, 68] width 25 height 15
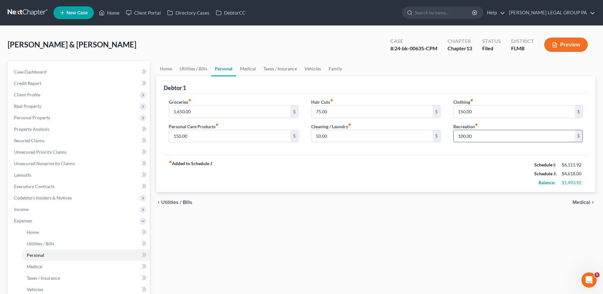
click at [474, 134] on input "100.00" at bounding box center [513, 136] width 121 height 12
drag, startPoint x: 480, startPoint y: 111, endPoint x: 472, endPoint y: 115, distance: 8.7
click at [480, 111] on input "150.00" at bounding box center [513, 111] width 121 height 12
click at [419, 131] on input "50.00" at bounding box center [371, 136] width 121 height 12
click at [486, 135] on input "100.00" at bounding box center [513, 136] width 121 height 12
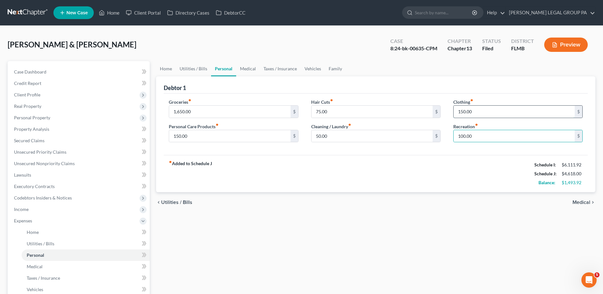
drag, startPoint x: 486, startPoint y: 112, endPoint x: 486, endPoint y: 117, distance: 4.1
click at [486, 113] on input "150.00" at bounding box center [513, 111] width 121 height 12
click at [481, 132] on input "100.00" at bounding box center [513, 136] width 121 height 12
click at [410, 133] on input "50.00" at bounding box center [371, 136] width 121 height 12
click at [476, 113] on input "150.00" at bounding box center [513, 111] width 121 height 12
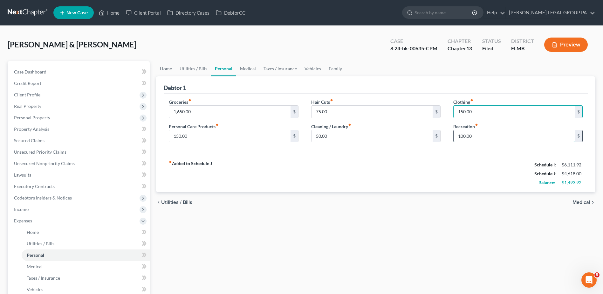
click at [472, 134] on input "100.00" at bounding box center [513, 136] width 121 height 12
click at [385, 140] on input "50.00" at bounding box center [371, 136] width 121 height 12
click at [249, 136] on input "150.00" at bounding box center [229, 136] width 121 height 12
click at [177, 138] on input "150.00" at bounding box center [229, 136] width 121 height 12
drag, startPoint x: 180, startPoint y: 134, endPoint x: 176, endPoint y: 133, distance: 3.9
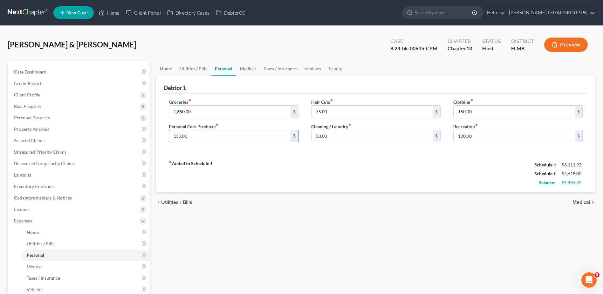
click at [176, 133] on input "150.00" at bounding box center [229, 136] width 121 height 12
click at [183, 137] on input "1,750.00" at bounding box center [229, 136] width 121 height 12
click at [336, 229] on div "Home Utilities / Bills Personal Medical Taxes / Insurance Vehicles Family Debto…" at bounding box center [375, 233] width 445 height 344
click at [370, 115] on input "75.00" at bounding box center [371, 111] width 121 height 12
click at [288, 273] on div "Home Utilities / Bills Personal Medical Taxes / Insurance Vehicles Family Debto…" at bounding box center [375, 233] width 445 height 344
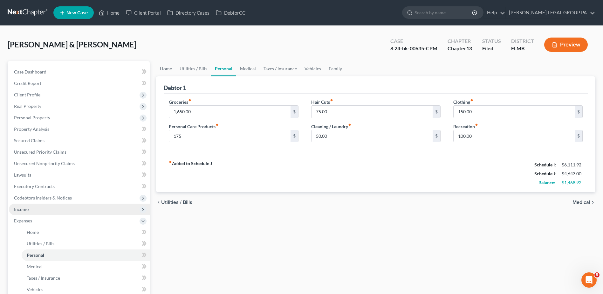
click at [38, 212] on span "Income" at bounding box center [79, 208] width 141 height 11
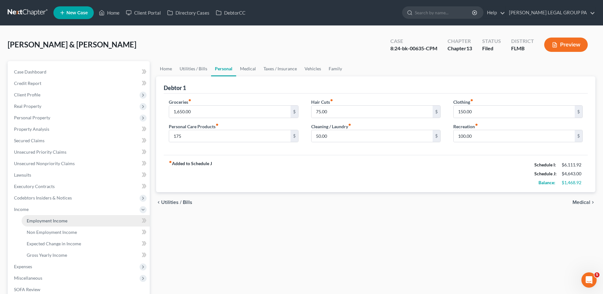
click at [41, 220] on span "Employment Income" at bounding box center [47, 220] width 41 height 5
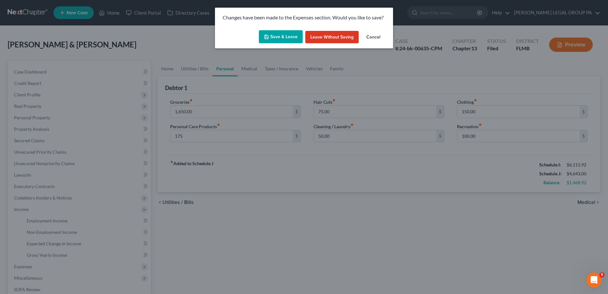
click at [283, 34] on button "Save & Leave" at bounding box center [281, 36] width 44 height 13
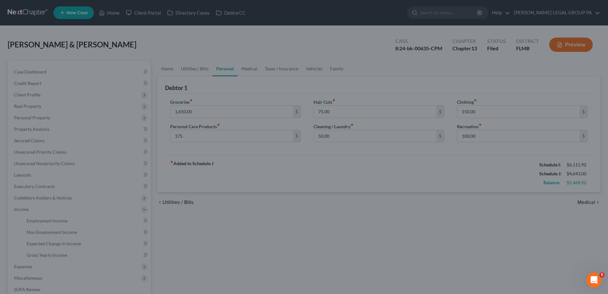
type input "175.00"
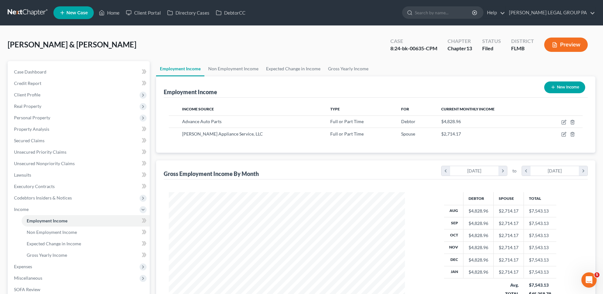
click at [602, 58] on div "Kunstman, John & Amanda Upgraded Case 8:24-bk-00635-CPM Chapter Chapter 13 Stat…" at bounding box center [301, 205] width 603 height 358
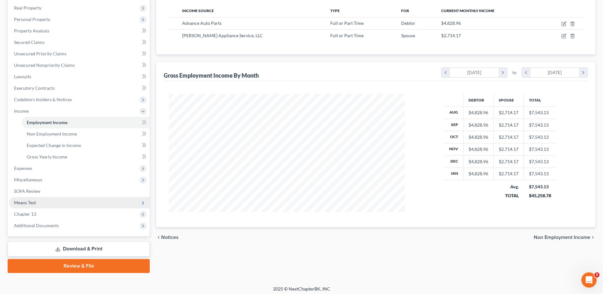
scroll to position [101, 0]
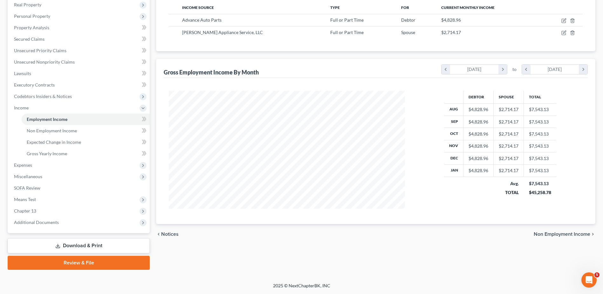
click at [105, 242] on link "Download & Print" at bounding box center [79, 245] width 142 height 15
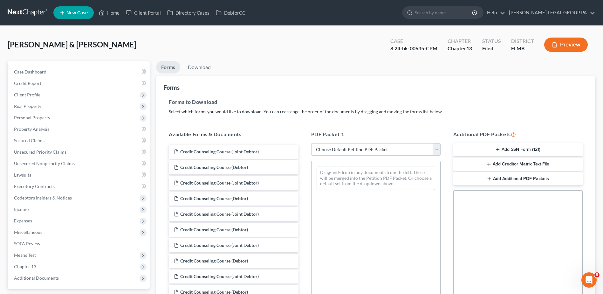
click at [406, 152] on select "Choose Default Petition PDF Packet Complete Bankruptcy Petition (all forms and …" at bounding box center [375, 149] width 129 height 13
select select "2"
click at [311, 143] on select "Choose Default Petition PDF Packet Complete Bankruptcy Petition (all forms and …" at bounding box center [375, 149] width 129 height 13
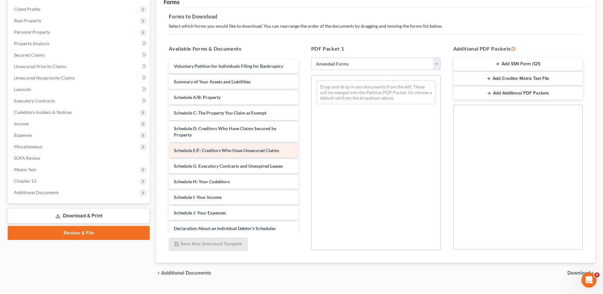
scroll to position [95, 0]
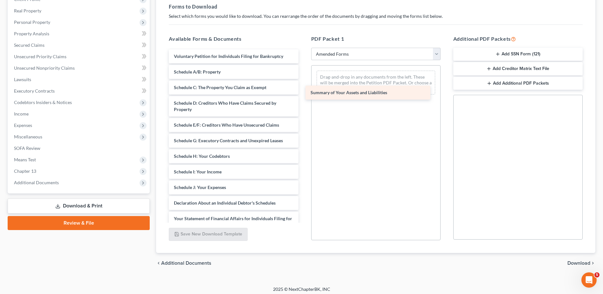
drag, startPoint x: 217, startPoint y: 71, endPoint x: 362, endPoint y: 88, distance: 145.9
click at [303, 85] on div "Summary of Your Assets and Liabilities Voluntary Petition for Individuals Filin…" at bounding box center [233, 190] width 139 height 282
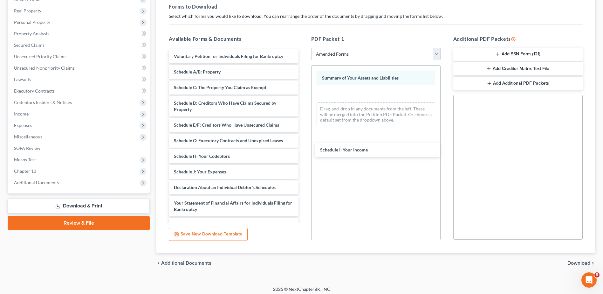
drag, startPoint x: 224, startPoint y: 175, endPoint x: 380, endPoint y: 136, distance: 160.5
click at [303, 125] on div "Schedule I: Your Income Voluntary Petition for Individuals Filing for Bankruptc…" at bounding box center [233, 182] width 139 height 267
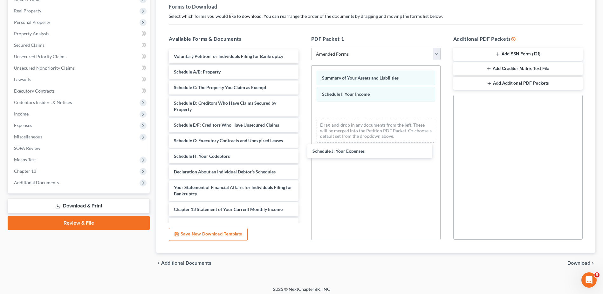
drag, startPoint x: 257, startPoint y: 173, endPoint x: 397, endPoint y: 149, distance: 141.5
click at [303, 142] on div "Schedule J: Your Expenses Voluntary Petition for Individuals Filing for Bankrup…" at bounding box center [233, 174] width 139 height 251
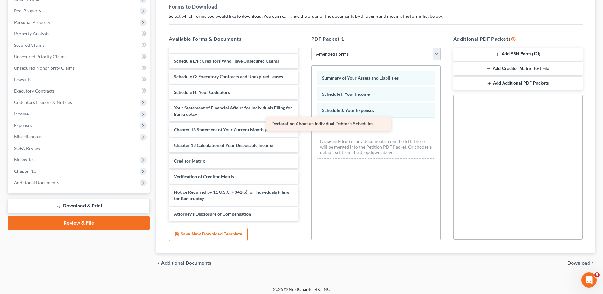
scroll to position [64, 0]
drag, startPoint x: 232, startPoint y: 92, endPoint x: 366, endPoint y: 143, distance: 143.4
click at [303, 129] on div "Declaration About an Individual Debtor's Schedules Voluntary Petition for Indiv…" at bounding box center [233, 102] width 139 height 235
click at [573, 261] on span "Download" at bounding box center [578, 262] width 23 height 5
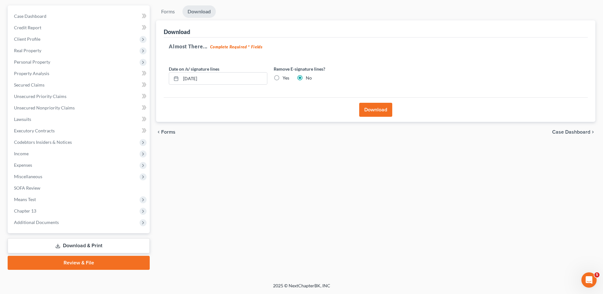
click at [377, 109] on button "Download" at bounding box center [375, 110] width 33 height 14
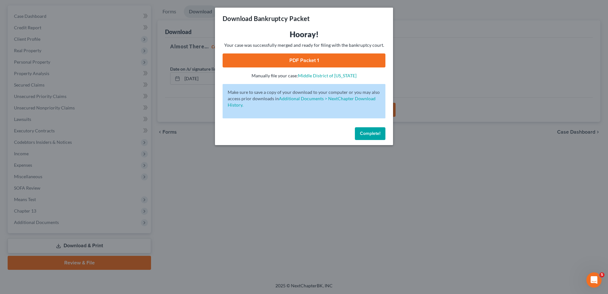
click at [328, 60] on link "PDF Packet 1" at bounding box center [303, 60] width 163 height 14
drag, startPoint x: 369, startPoint y: 232, endPoint x: 372, endPoint y: 229, distance: 4.3
click at [369, 232] on div "Download Bankruptcy Packet Hooray! Your case was successfully merged and ready …" at bounding box center [304, 147] width 608 height 294
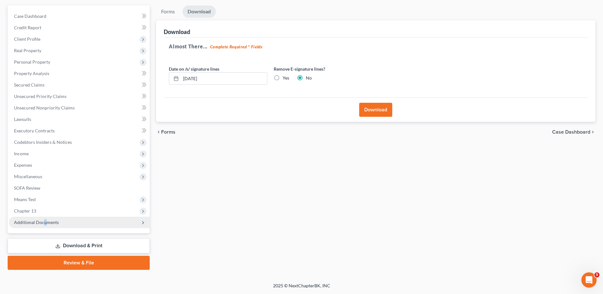
click at [44, 220] on span "Additional Documents" at bounding box center [36, 221] width 45 height 5
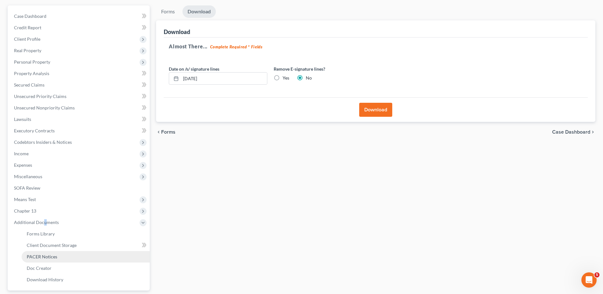
drag, startPoint x: 44, startPoint y: 227, endPoint x: 51, endPoint y: 260, distance: 33.8
click at [51, 259] on span "PACER Notices" at bounding box center [42, 256] width 31 height 5
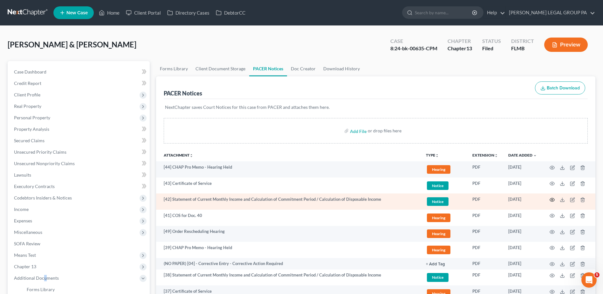
click at [552, 199] on icon "button" at bounding box center [551, 199] width 5 height 5
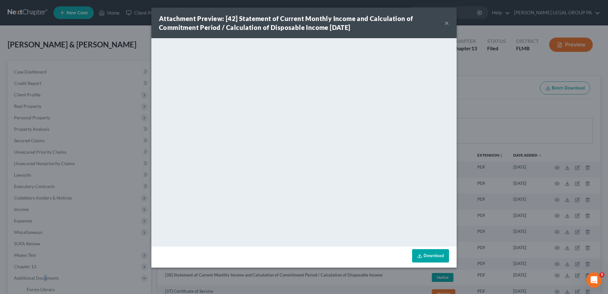
drag, startPoint x: 444, startPoint y: 24, endPoint x: 447, endPoint y: 38, distance: 14.5
click at [445, 25] on button "×" at bounding box center [446, 23] width 4 height 8
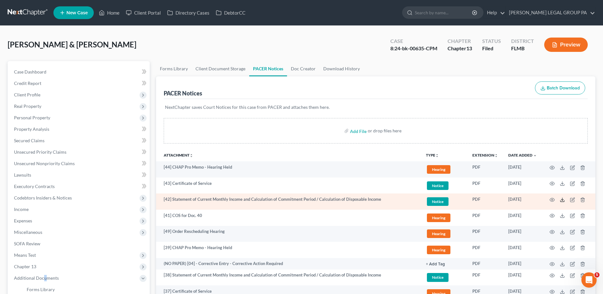
drag, startPoint x: 561, startPoint y: 200, endPoint x: 556, endPoint y: 199, distance: 5.5
click at [561, 200] on icon at bounding box center [562, 199] width 5 height 5
